Goal: Task Accomplishment & Management: Use online tool/utility

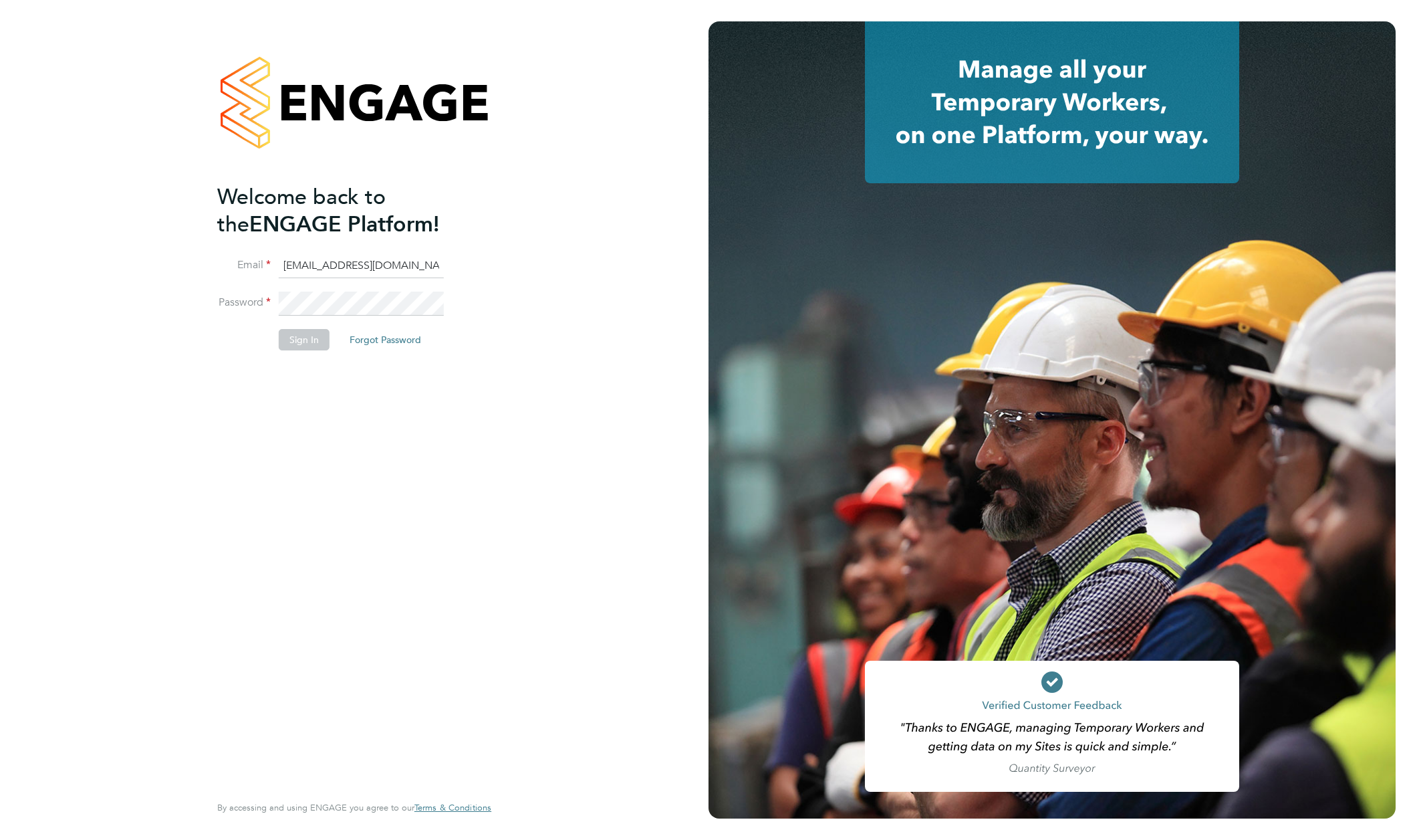
click at [317, 341] on button "Sign In" at bounding box center [304, 340] width 51 height 22
type input "supportuser4@engagetech.com"
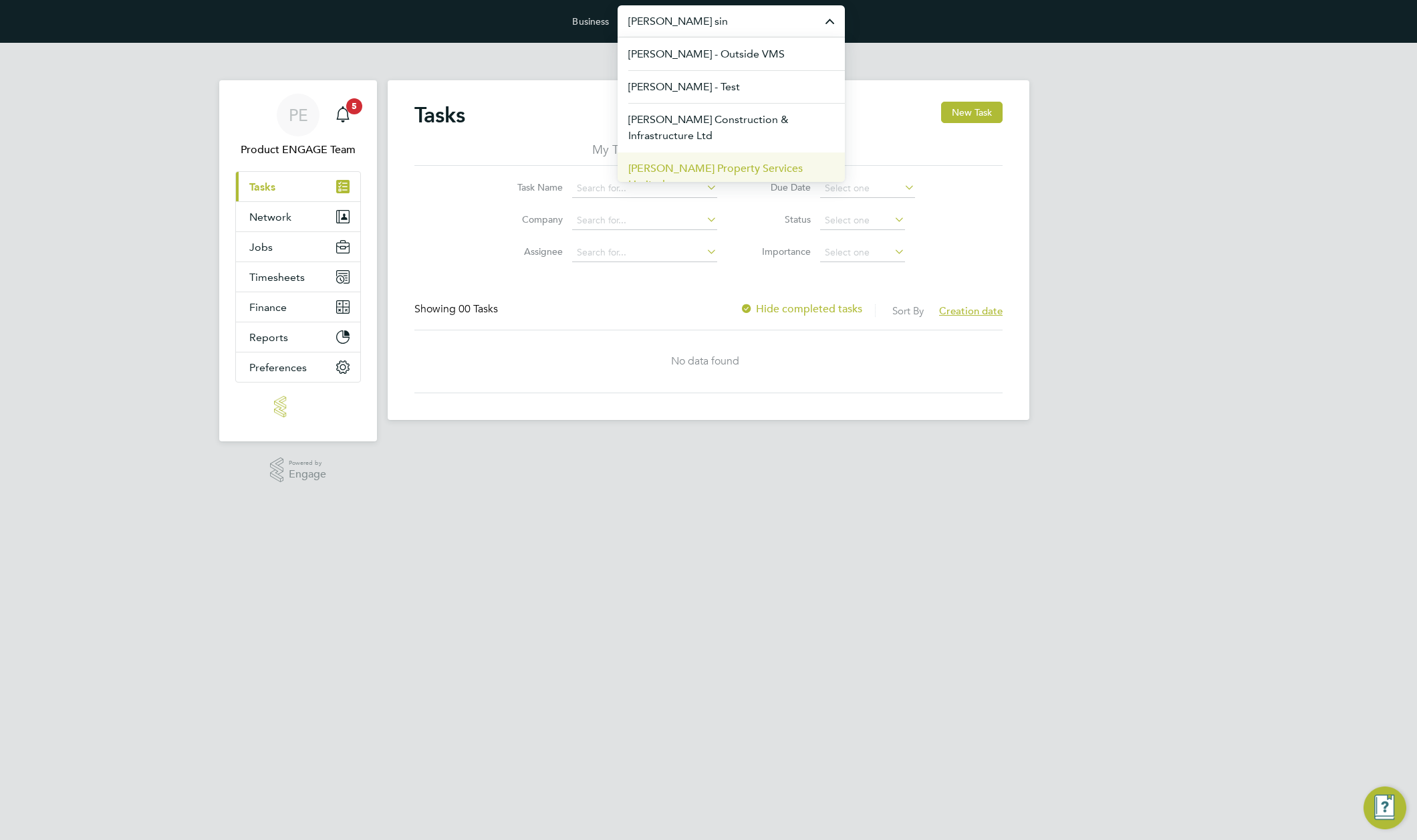
click at [725, 167] on span "[PERSON_NAME] Property Services Limited" at bounding box center [732, 176] width 206 height 32
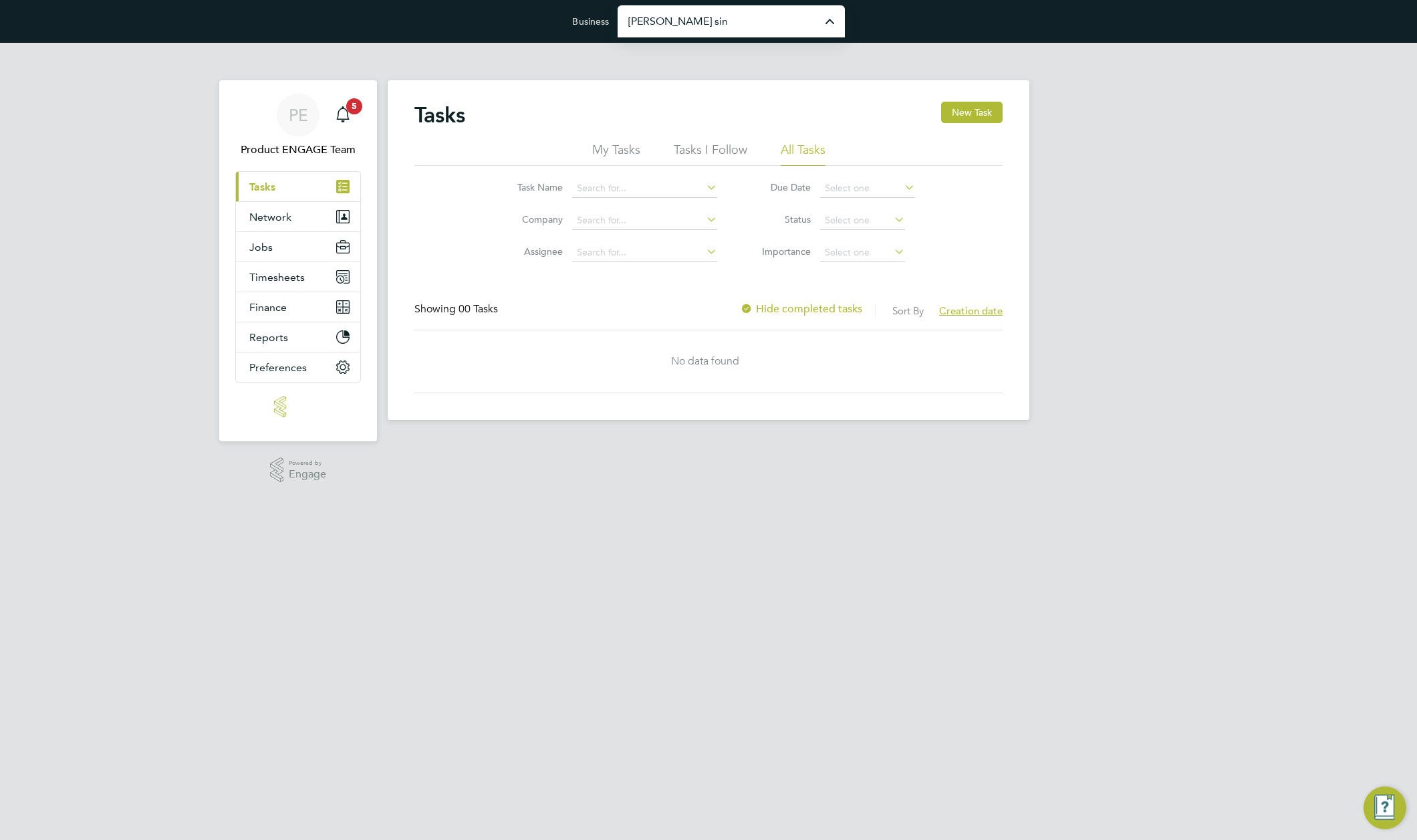
type input "[PERSON_NAME] Property Services Limited"
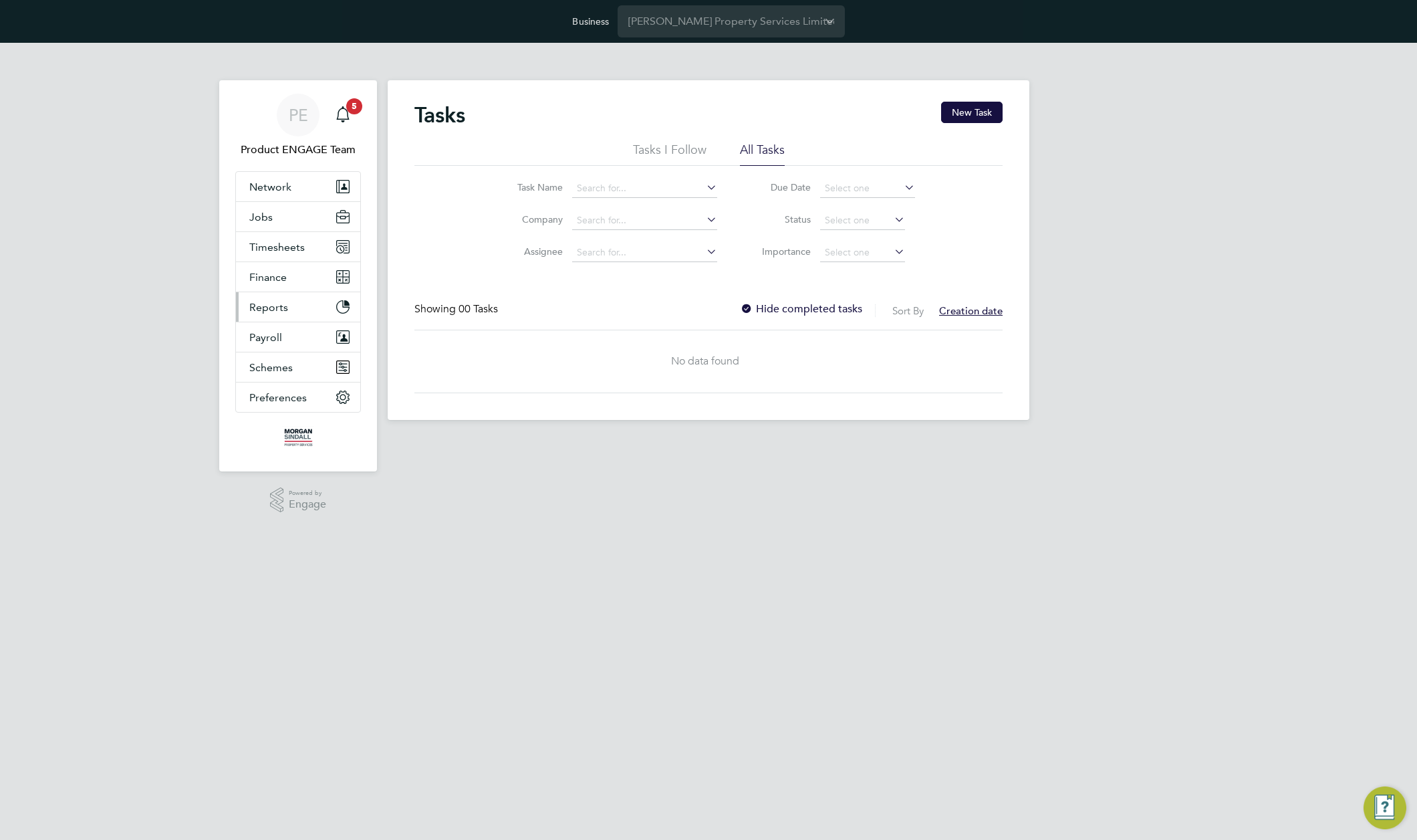
click at [276, 310] on span "Reports" at bounding box center [269, 307] width 39 height 13
click at [295, 277] on button "Finance" at bounding box center [298, 277] width 124 height 29
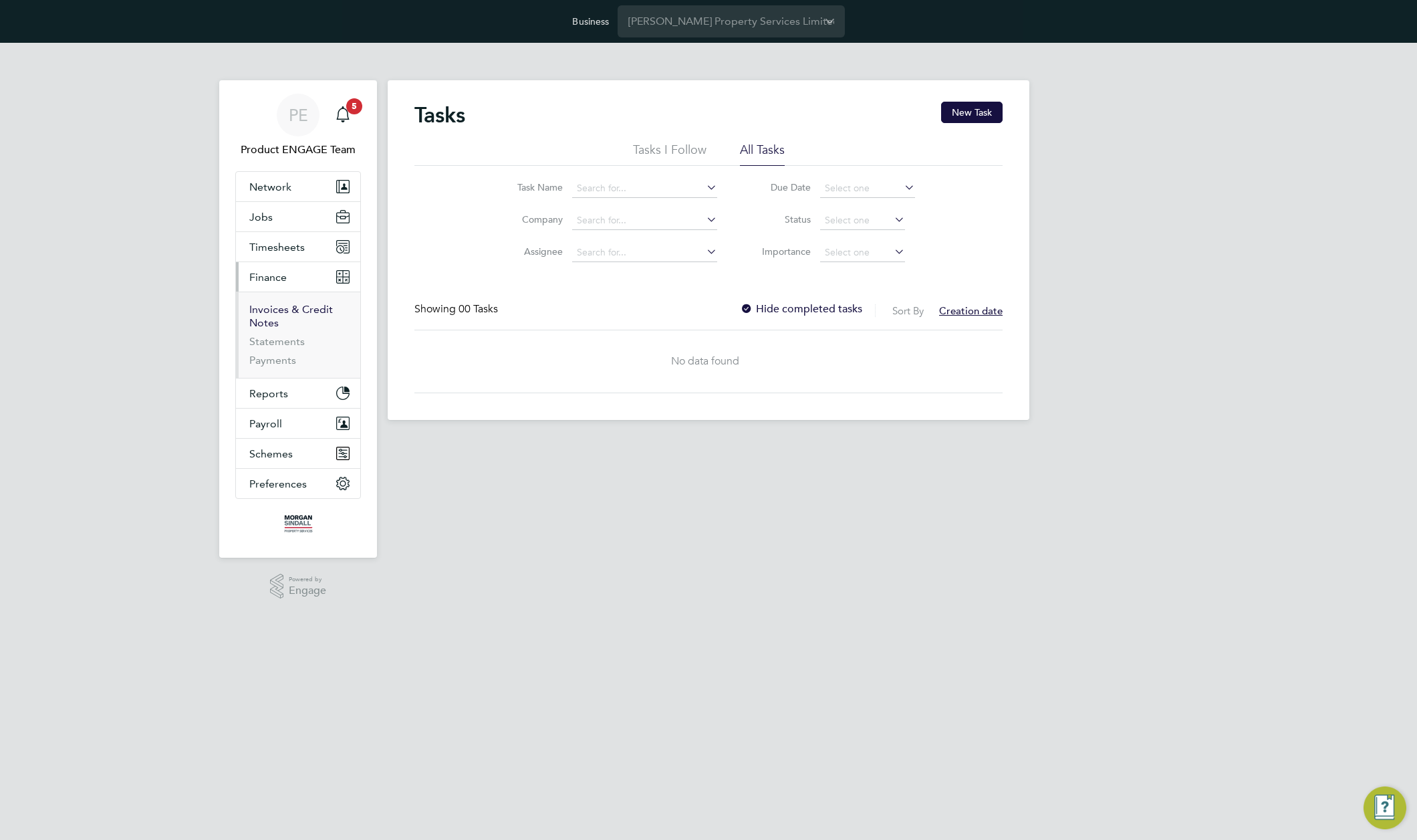
click at [268, 312] on link "Invoices & Credit Notes" at bounding box center [291, 316] width 84 height 26
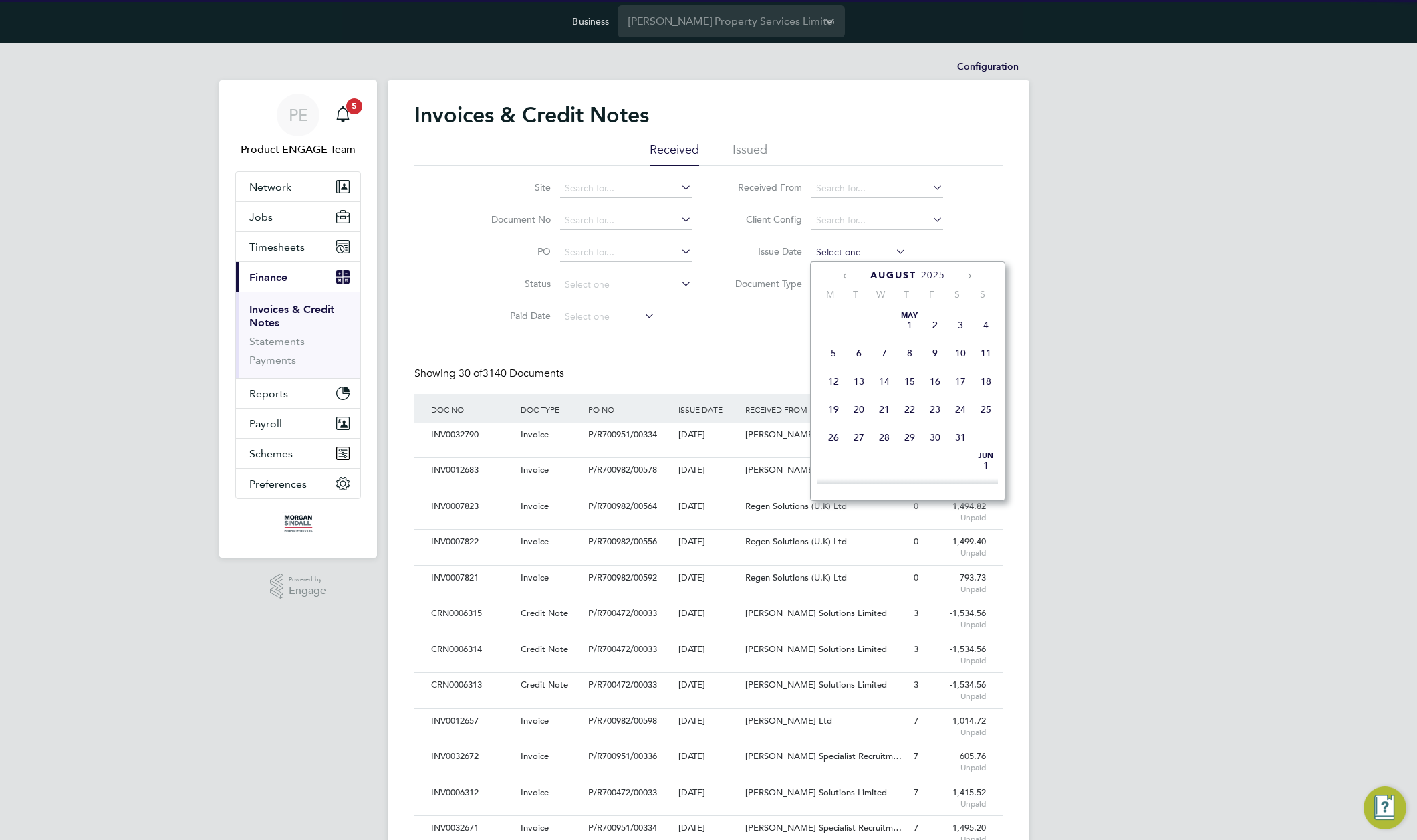
click at [851, 252] on input at bounding box center [858, 252] width 95 height 18
click at [936, 380] on span "29" at bounding box center [936, 367] width 26 height 26
type input "[DATE]"
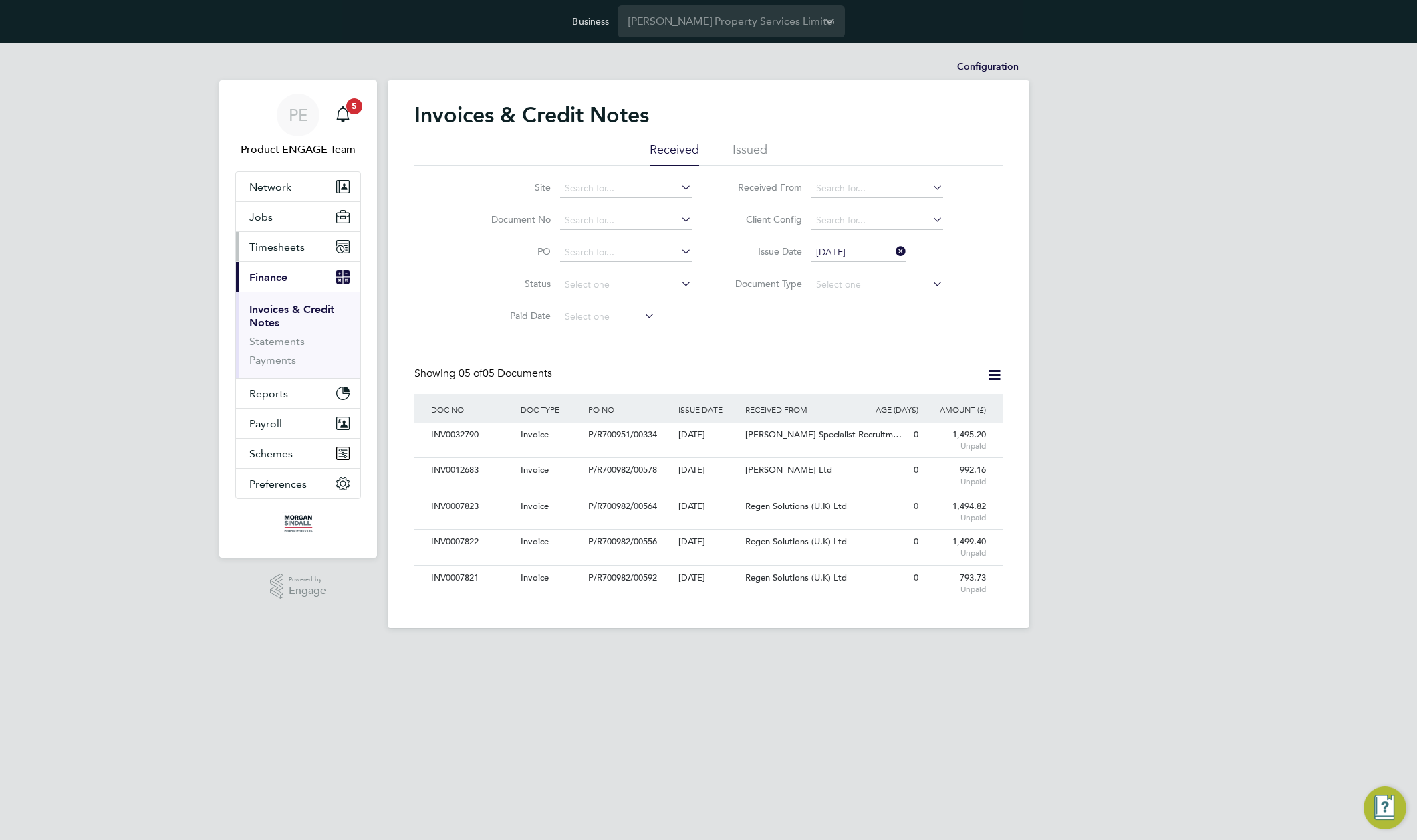
click at [280, 247] on span "Timesheets" at bounding box center [277, 247] width 56 height 13
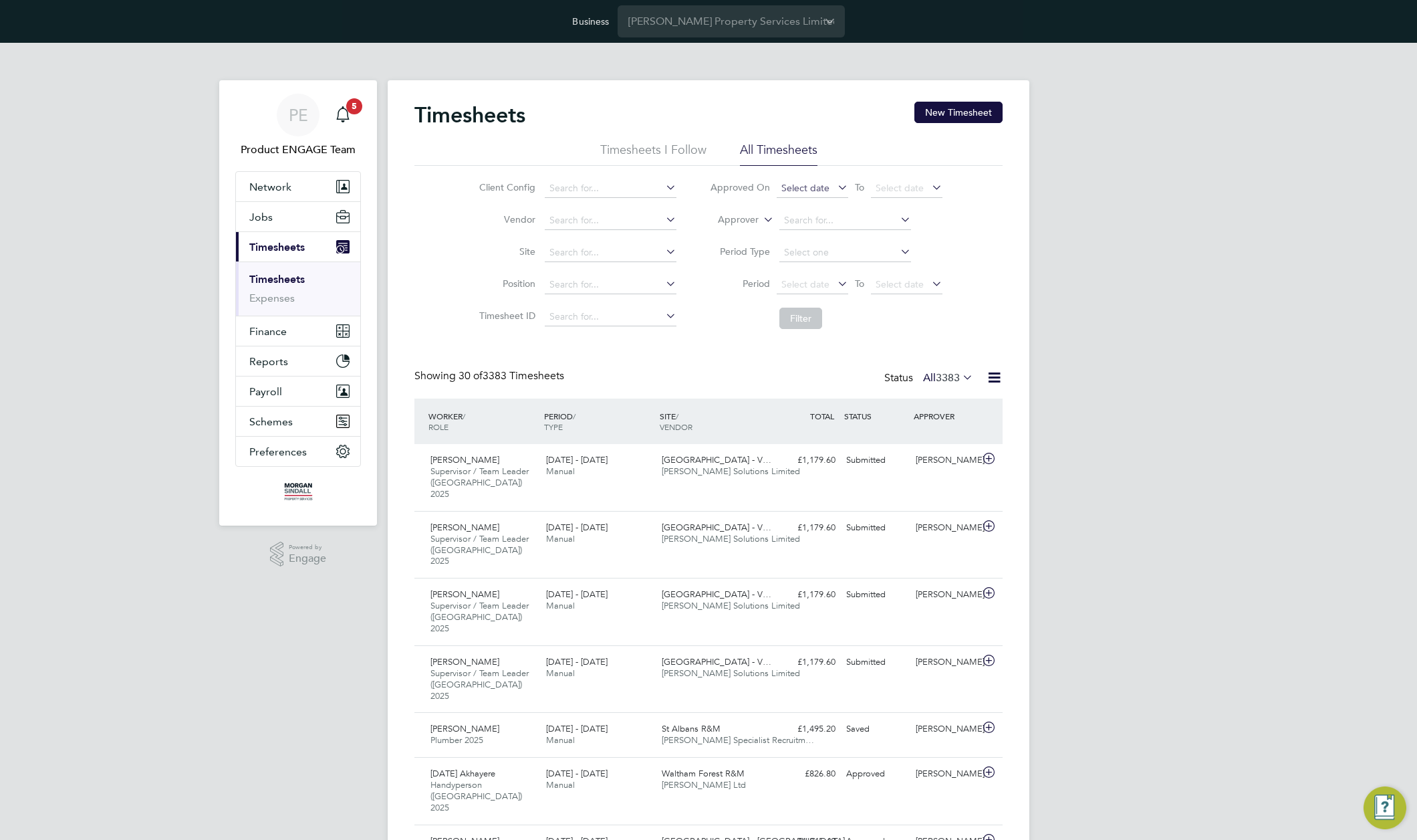
click at [811, 189] on span "Select date" at bounding box center [806, 187] width 48 height 12
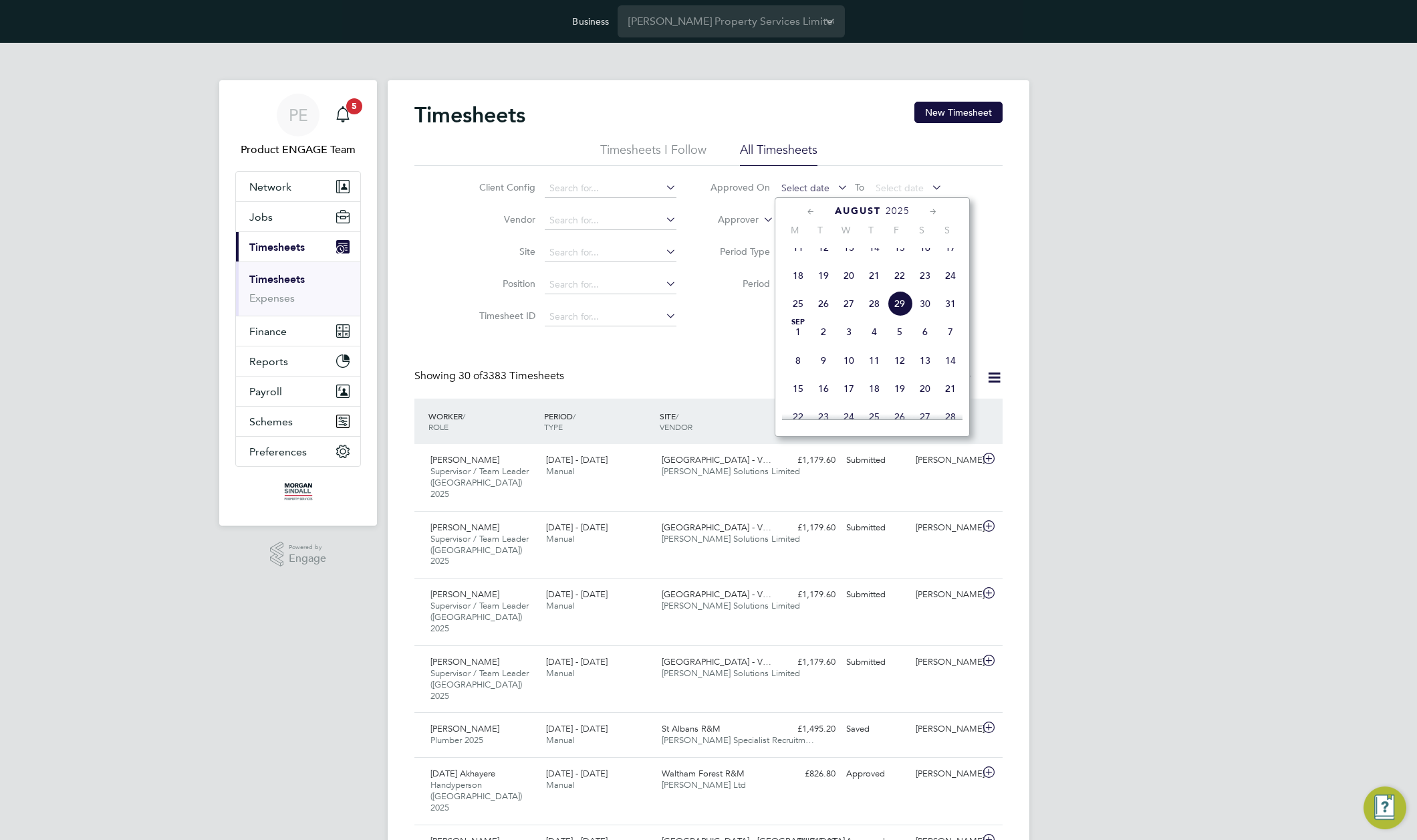
click at [811, 189] on span "Select date" at bounding box center [806, 187] width 48 height 12
click at [905, 281] on span "22" at bounding box center [900, 276] width 26 height 26
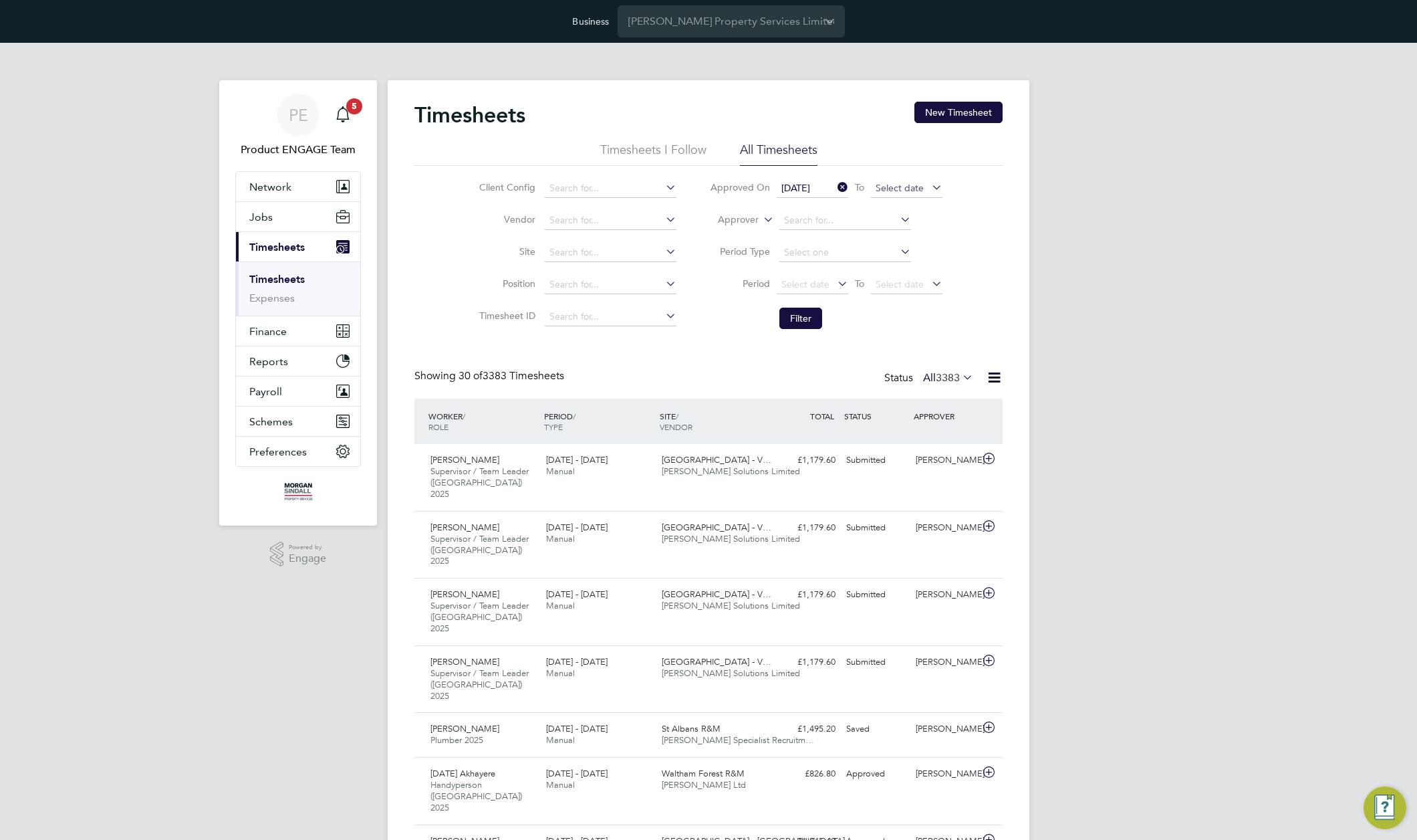
click at [903, 187] on span "Select date" at bounding box center [900, 187] width 48 height 12
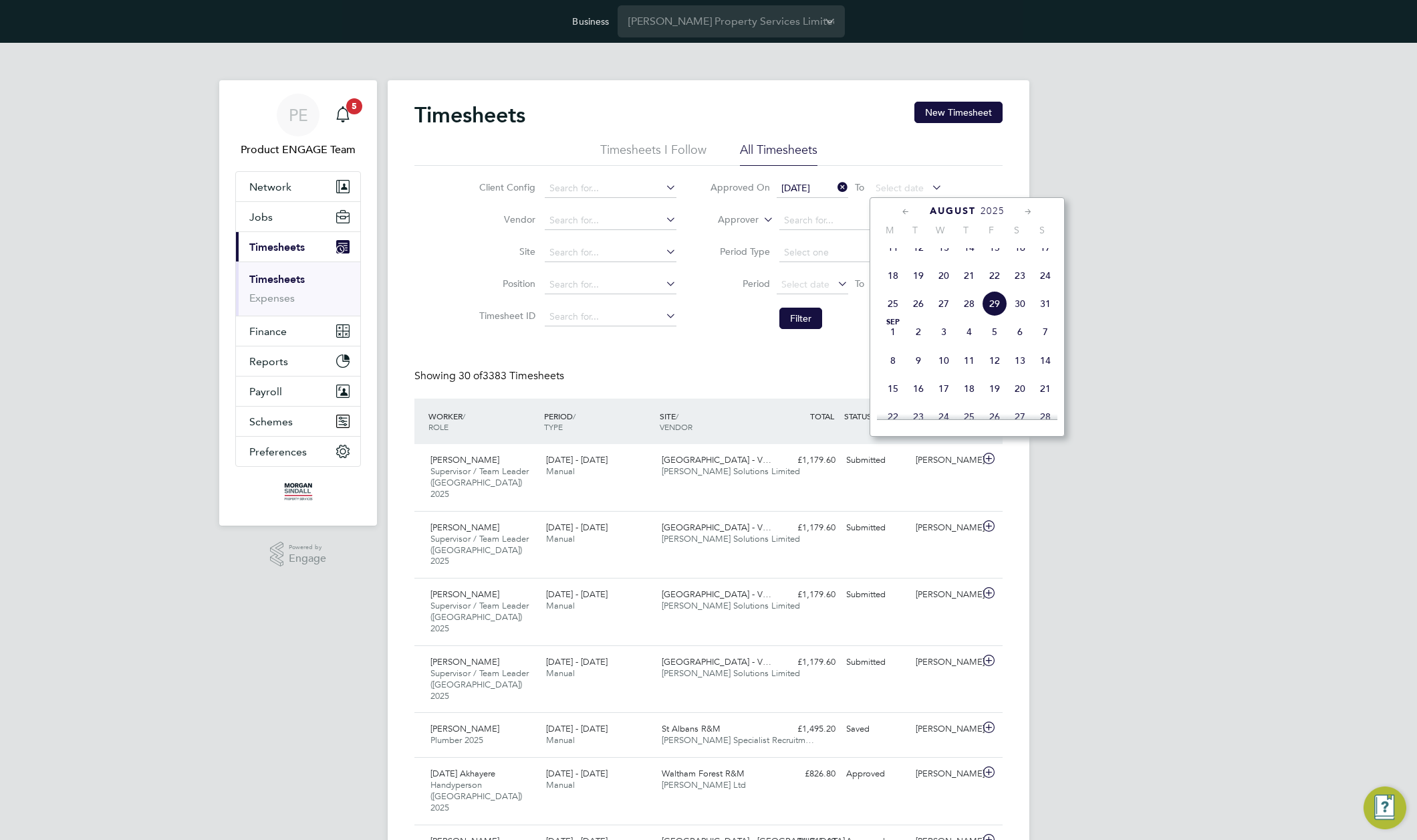
click at [993, 316] on span "29" at bounding box center [995, 304] width 26 height 26
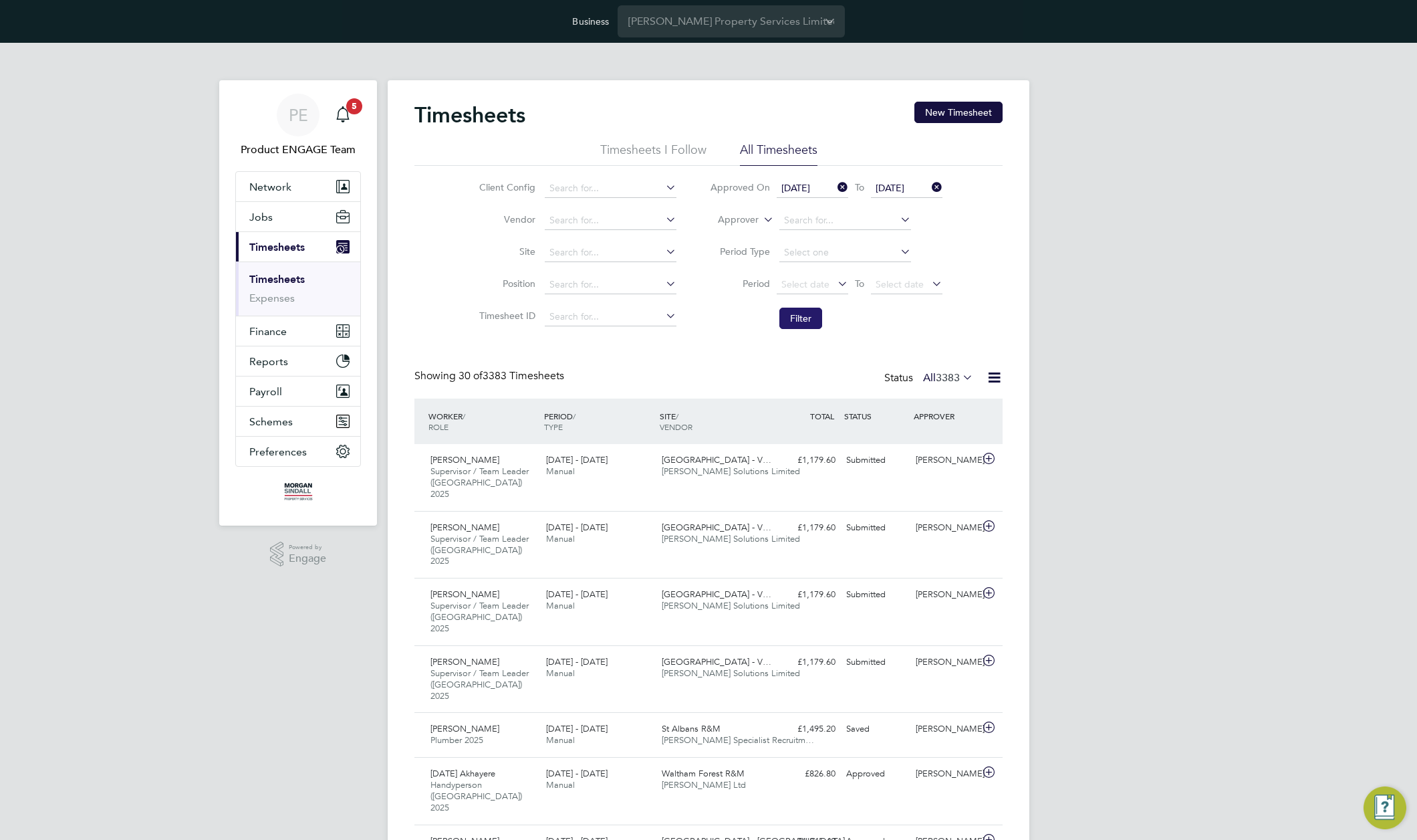
drag, startPoint x: 815, startPoint y: 324, endPoint x: 808, endPoint y: 324, distance: 7.0
click at [814, 325] on button "Filter" at bounding box center [801, 318] width 43 height 22
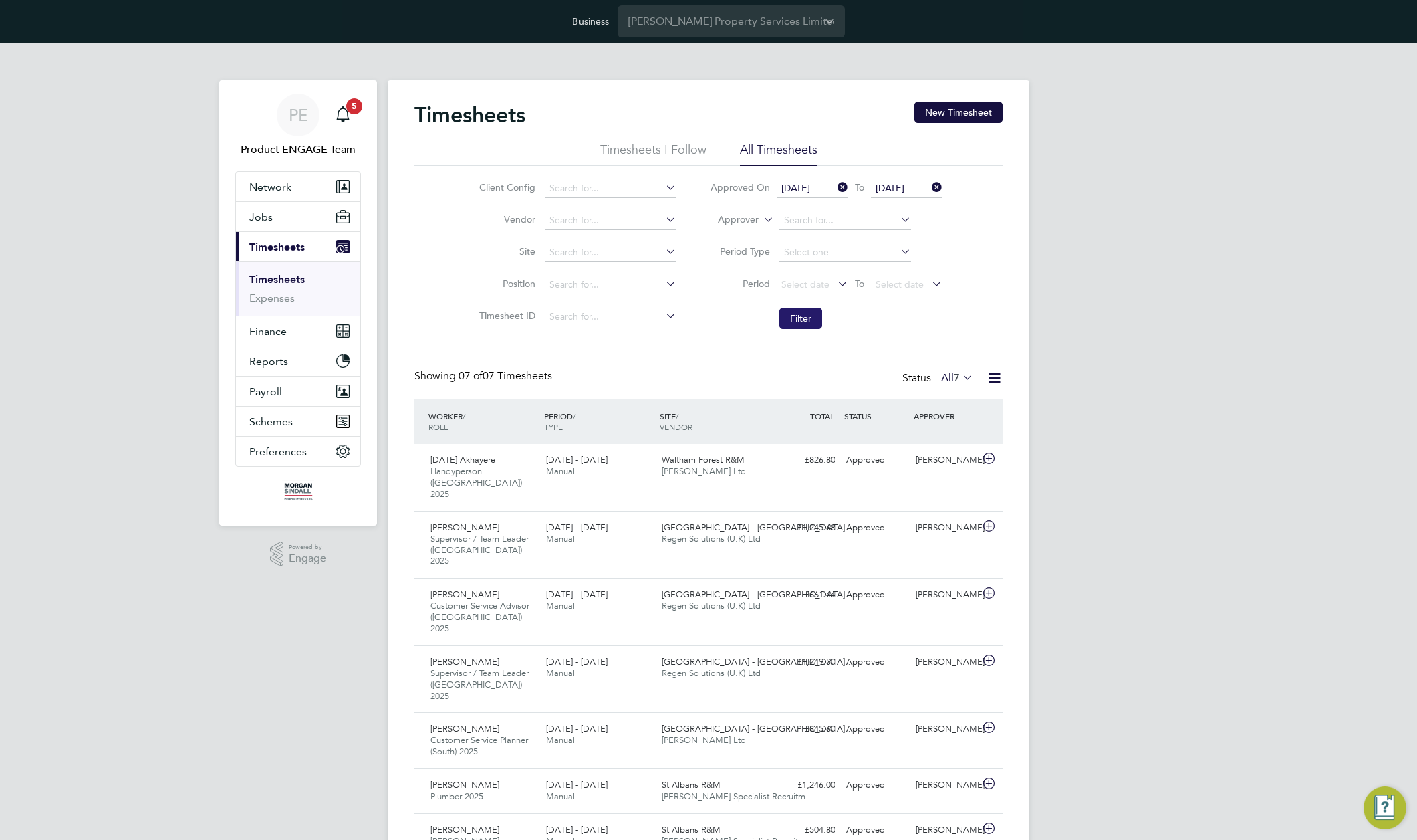
click at [795, 324] on button "Filter" at bounding box center [801, 318] width 43 height 22
click at [996, 372] on icon at bounding box center [994, 377] width 17 height 17
click at [916, 435] on li "Download Timesheets Report" at bounding box center [912, 434] width 177 height 18
